Goal: Task Accomplishment & Management: Use online tool/utility

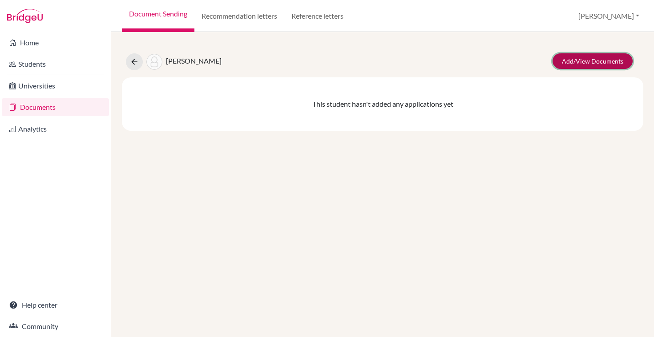
click at [612, 61] on link "Add/View Documents" at bounding box center [593, 61] width 80 height 16
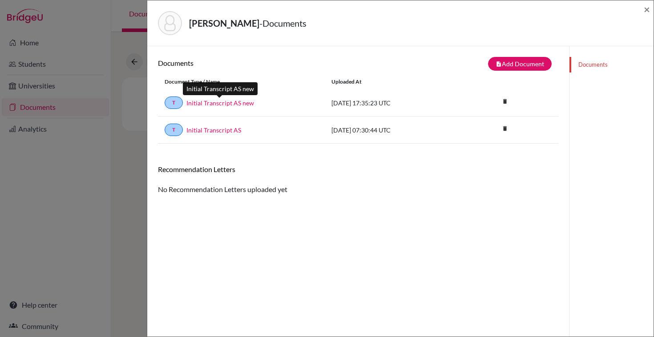
click at [229, 103] on link "Initial Transcript AS new" at bounding box center [220, 102] width 68 height 9
click at [129, 40] on div "Myer, Emma - Documents × Documents note_add Add Document Document type Change e…" at bounding box center [327, 168] width 654 height 337
click at [647, 9] on span "×" at bounding box center [647, 9] width 6 height 13
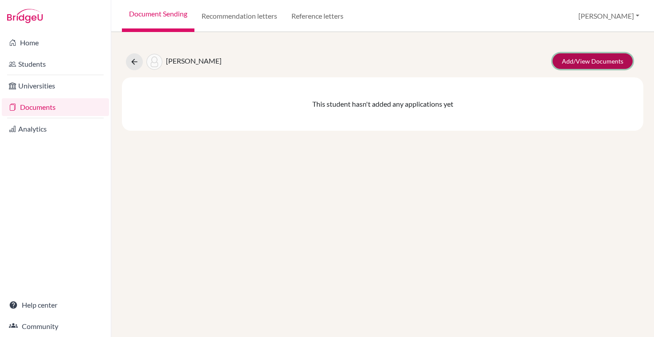
click at [569, 64] on link "Add/View Documents" at bounding box center [593, 61] width 80 height 16
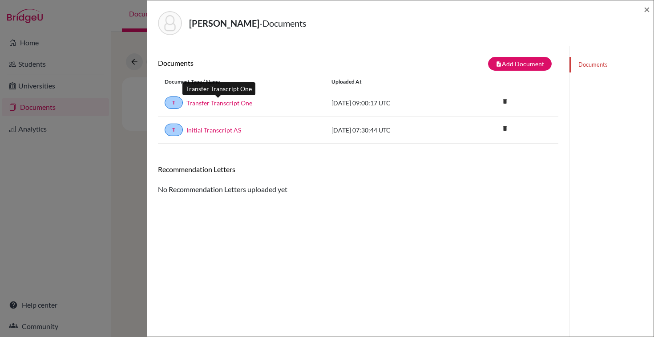
click at [241, 105] on link "Transfer Transcript One" at bounding box center [219, 102] width 66 height 9
click at [645, 10] on span "×" at bounding box center [647, 9] width 6 height 13
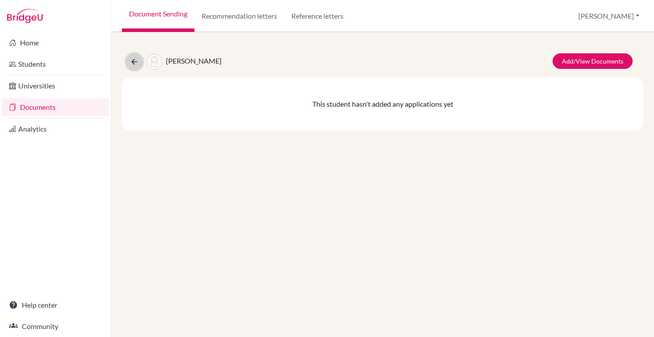
click at [131, 59] on icon at bounding box center [134, 61] width 9 height 9
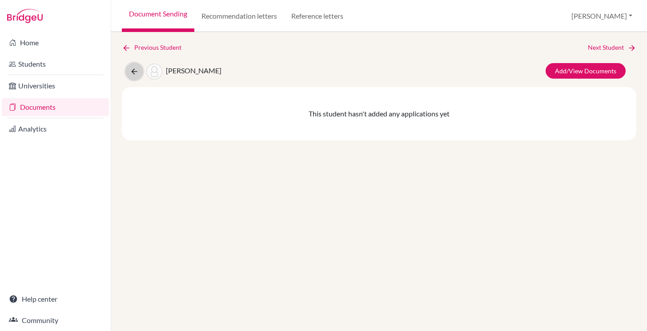
click at [134, 72] on icon at bounding box center [134, 71] width 9 height 9
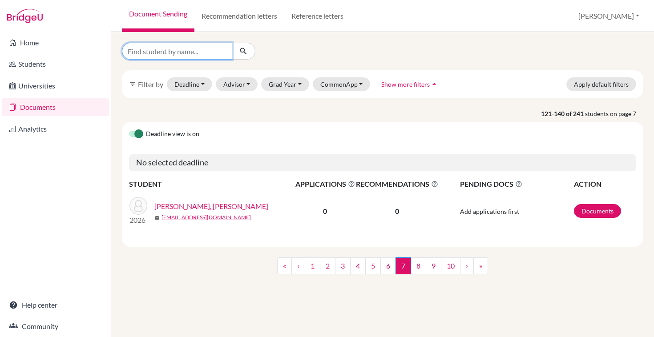
click at [217, 51] on input "Find student by name..." at bounding box center [177, 51] width 110 height 17
type input "t"
type input "[PERSON_NAME]"
click button "submit" at bounding box center [244, 51] width 24 height 17
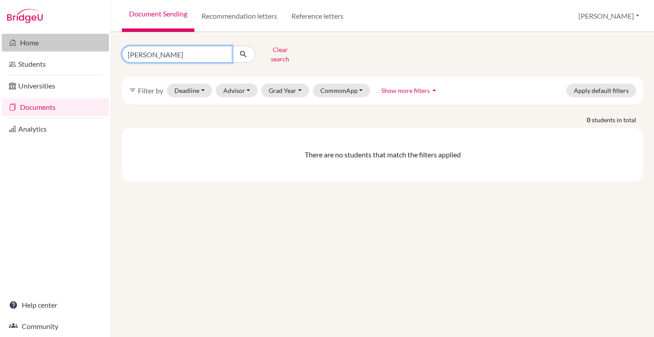
drag, startPoint x: 168, startPoint y: 52, endPoint x: 90, endPoint y: 40, distance: 79.2
click at [90, 40] on div "Home Students Universities Documents Analytics Help center Community Document S…" at bounding box center [327, 168] width 654 height 337
type input "traidenis"
click button "submit" at bounding box center [244, 54] width 24 height 17
drag, startPoint x: 171, startPoint y: 48, endPoint x: 98, endPoint y: 48, distance: 73.0
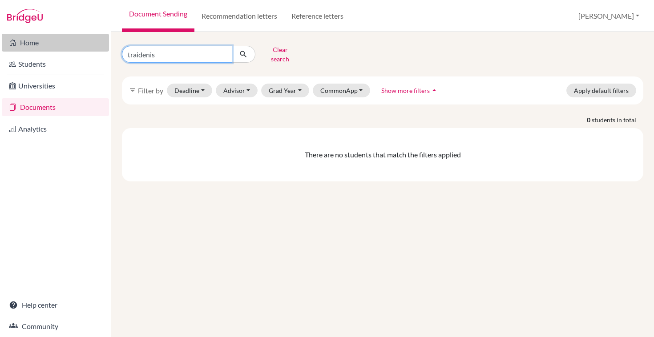
click at [99, 48] on div "Home Students Universities Documents Analytics Help center Community Document S…" at bounding box center [327, 168] width 654 height 337
type input "[PERSON_NAME]"
click button "submit" at bounding box center [244, 54] width 24 height 17
drag, startPoint x: 182, startPoint y: 47, endPoint x: 98, endPoint y: 52, distance: 83.4
click at [99, 51] on div "Home Students Universities Documents Analytics Help center Community Document S…" at bounding box center [327, 168] width 654 height 337
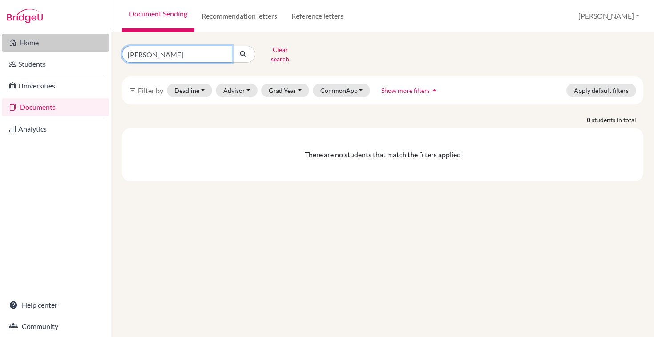
drag, startPoint x: 162, startPoint y: 48, endPoint x: 77, endPoint y: 46, distance: 84.1
click at [77, 46] on div "Home Students Universities Documents Analytics Help center Community Document S…" at bounding box center [327, 168] width 654 height 337
type input "[PERSON_NAME]"
click button "submit" at bounding box center [244, 54] width 24 height 17
click at [156, 48] on input "[PERSON_NAME]" at bounding box center [177, 54] width 110 height 17
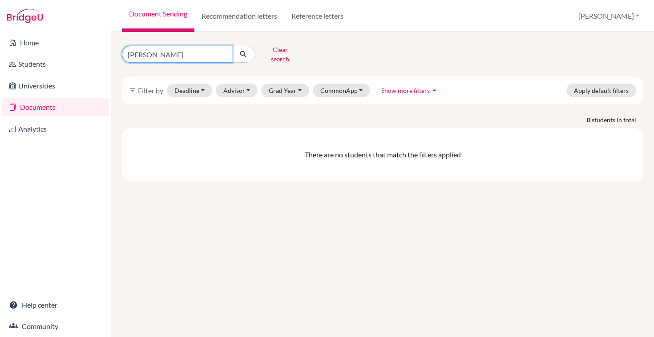
drag, startPoint x: 154, startPoint y: 54, endPoint x: 109, endPoint y: 53, distance: 45.0
click at [109, 53] on div "Home Students Universities Documents Analytics Help center Community Document S…" at bounding box center [327, 168] width 654 height 337
click at [182, 52] on input "Find student by name..." at bounding box center [177, 54] width 110 height 17
type input "ozkaya"
click button "submit" at bounding box center [244, 54] width 24 height 17
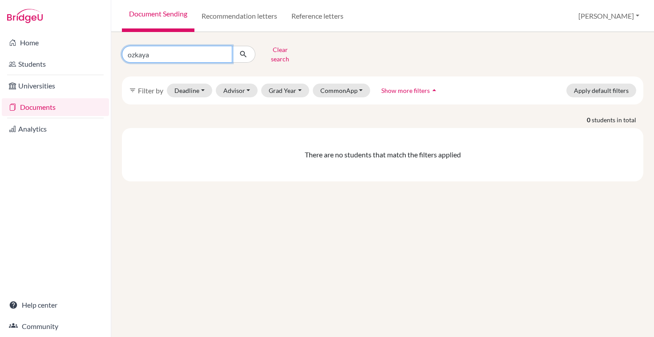
drag, startPoint x: 151, startPoint y: 53, endPoint x: 116, endPoint y: 50, distance: 35.2
click at [116, 50] on div "ozkaya Clear search" at bounding box center [204, 54] width 178 height 23
click at [210, 53] on input "Find student by name..." at bounding box center [177, 54] width 110 height 17
click at [188, 51] on input "Find student by name..." at bounding box center [177, 54] width 110 height 17
paste input "Özkaya"
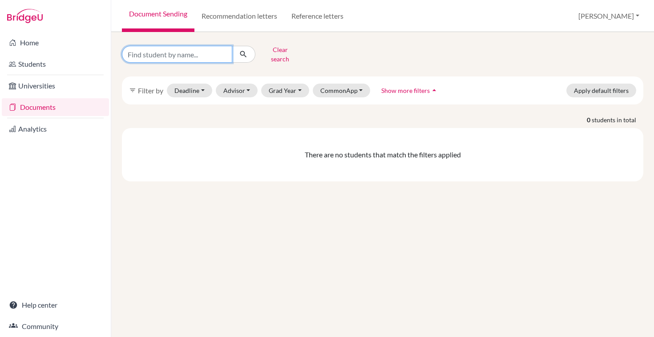
type input "Özkaya"
click button "submit" at bounding box center [244, 54] width 24 height 17
